Goal: Task Accomplishment & Management: Complete application form

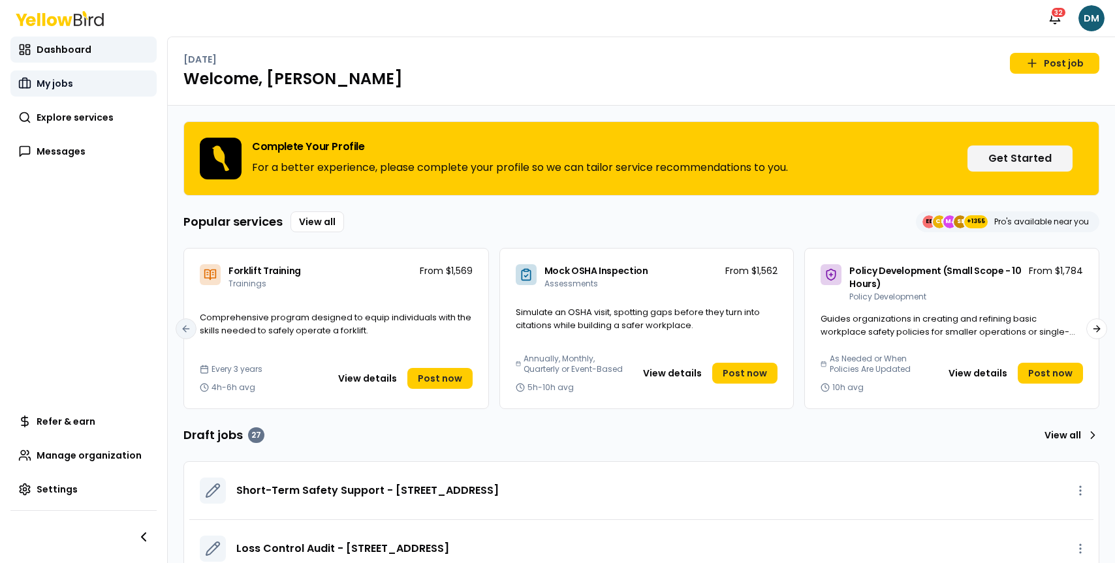
click at [68, 79] on span "My jobs" at bounding box center [55, 83] width 37 height 13
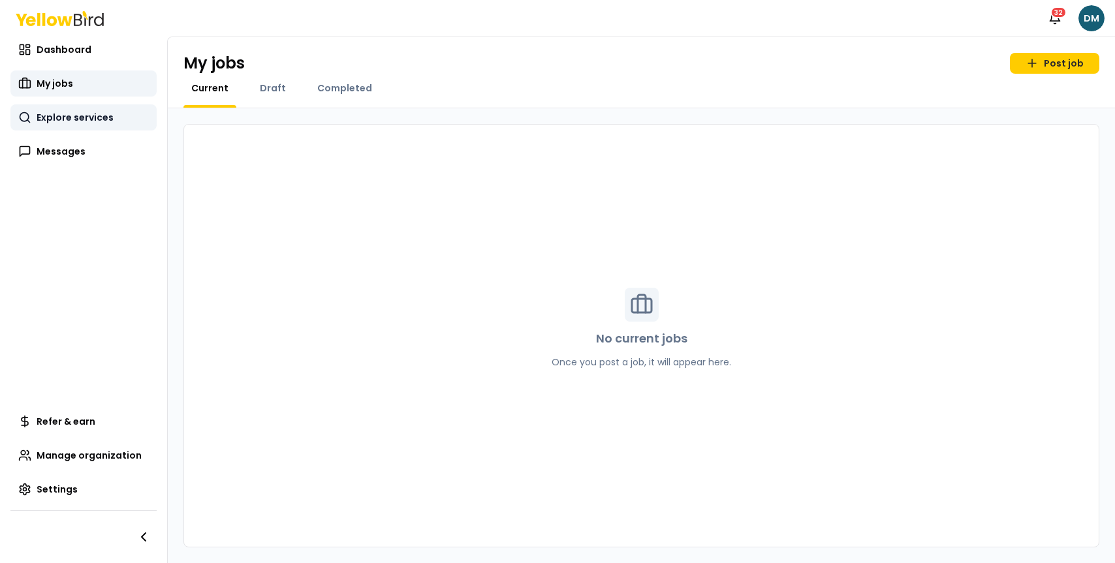
click at [51, 117] on span "Explore services" at bounding box center [75, 117] width 77 height 13
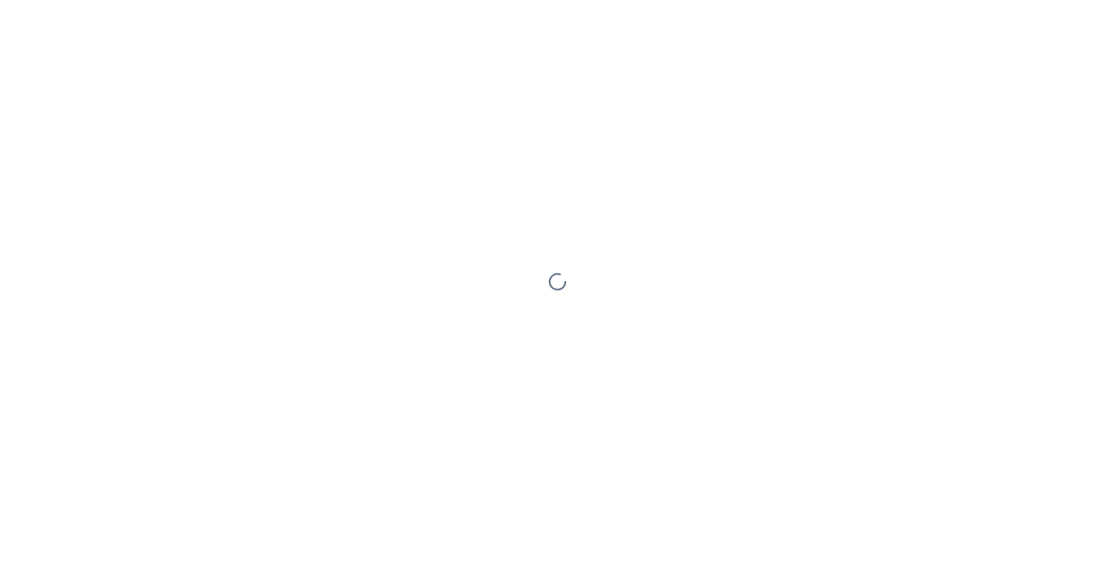
click at [50, 117] on div at bounding box center [557, 281] width 1115 height 563
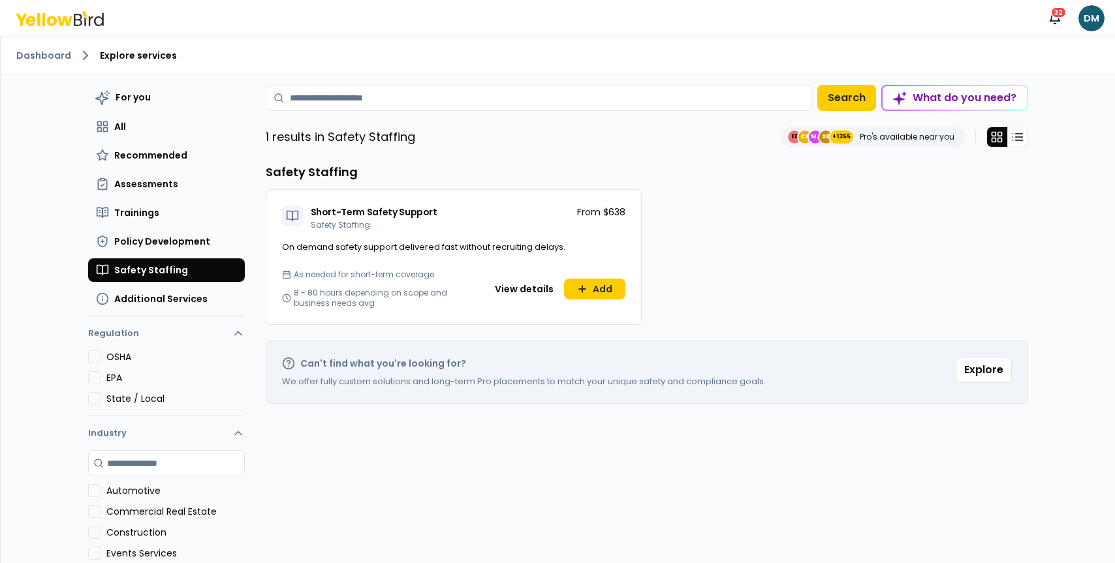
click at [602, 193] on div "Short-Term Safety Support Safety Staffing From $638" at bounding box center [453, 215] width 375 height 51
click at [604, 151] on div "For you All Recommended Assessments Trainings Policy Development Safety Staffin…" at bounding box center [647, 386] width 762 height 603
drag, startPoint x: 678, startPoint y: 151, endPoint x: 589, endPoint y: 159, distance: 89.7
click at [589, 159] on div "For you All Recommended Assessments Trainings Policy Development Safety Staffin…" at bounding box center [647, 386] width 762 height 603
click at [427, 234] on div "Short-Term Safety Support Safety Staffing From $638" at bounding box center [453, 215] width 375 height 51
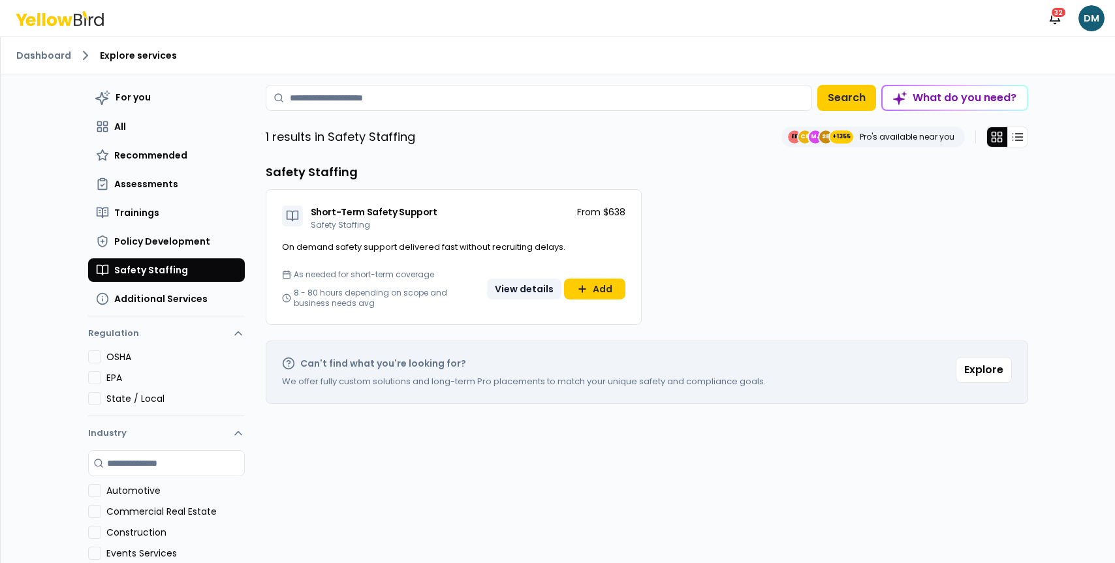
click at [536, 294] on button "View details" at bounding box center [524, 289] width 74 height 21
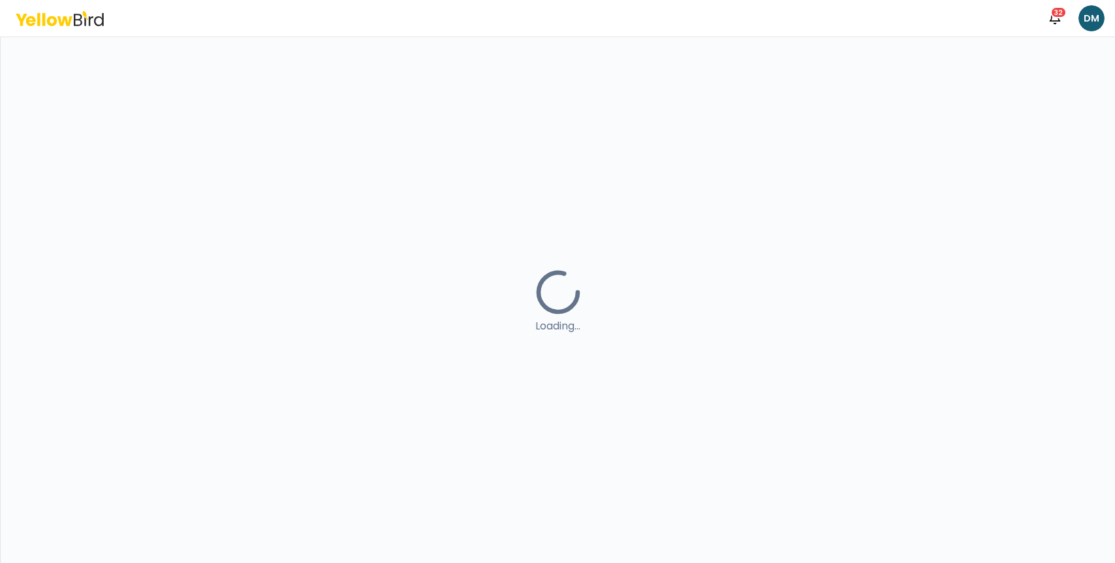
click at [534, 288] on icon at bounding box center [557, 292] width 57 height 57
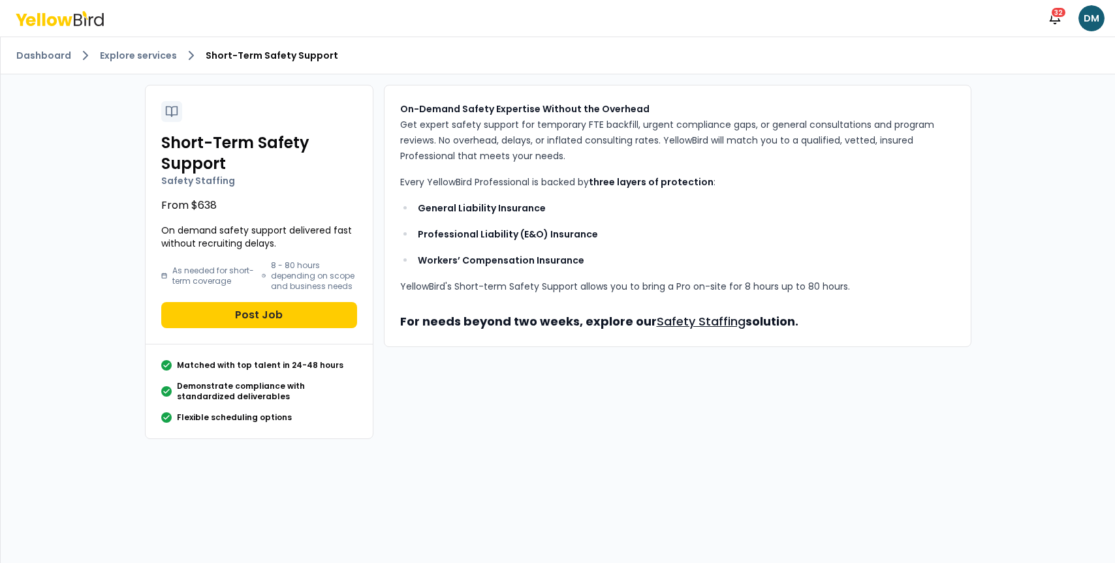
click at [684, 321] on link "Safety Staffing" at bounding box center [701, 321] width 89 height 16
